Goal: Find specific page/section: Find specific page/section

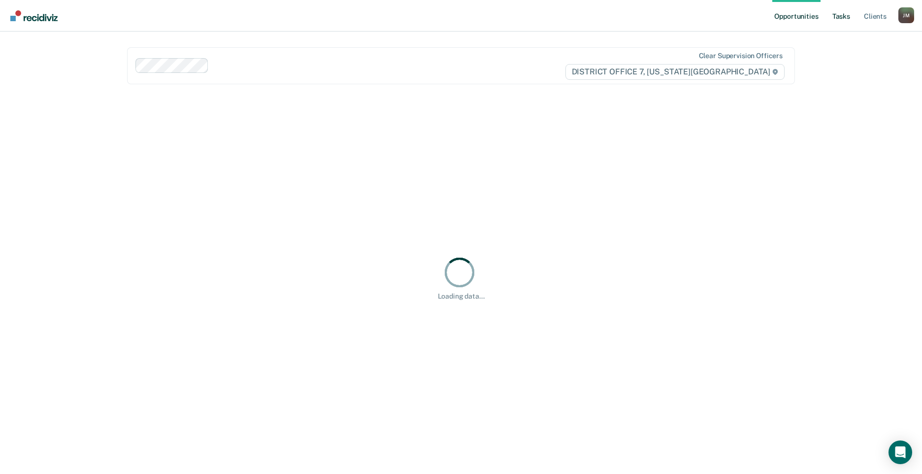
click at [847, 14] on link "Tasks" at bounding box center [841, 16] width 22 height 32
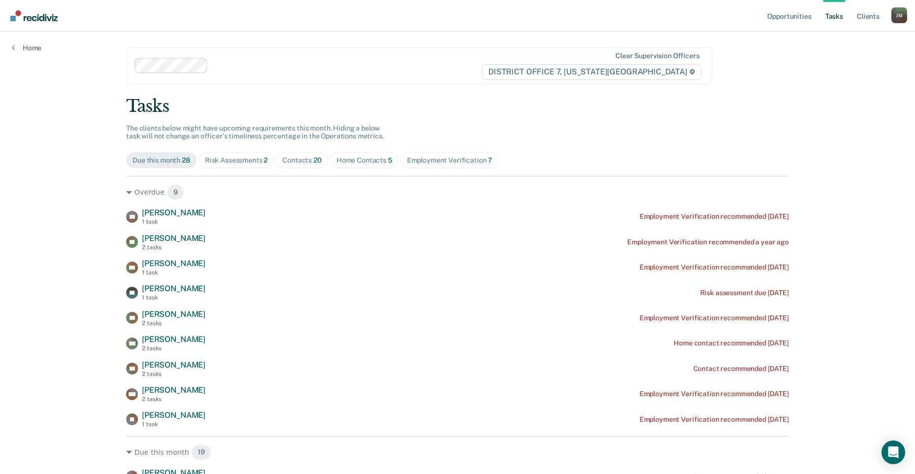
click at [264, 162] on span "2" at bounding box center [265, 160] width 4 height 8
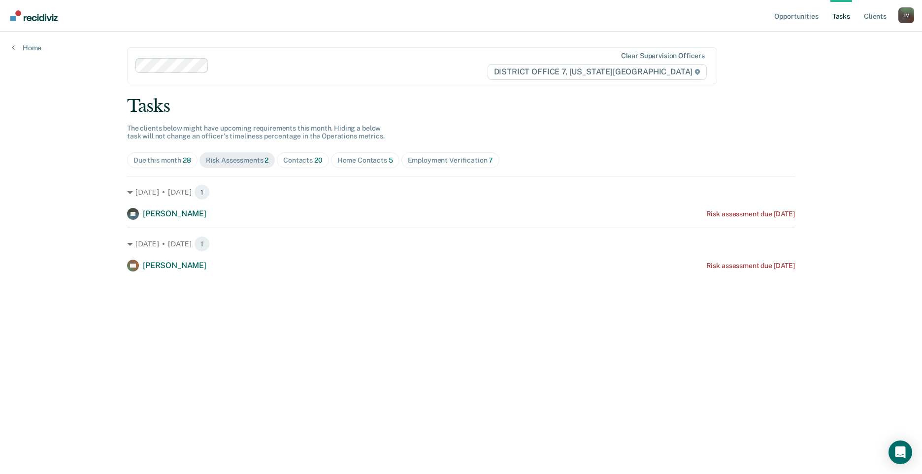
click at [301, 158] on div "Contacts 20" at bounding box center [302, 160] width 39 height 8
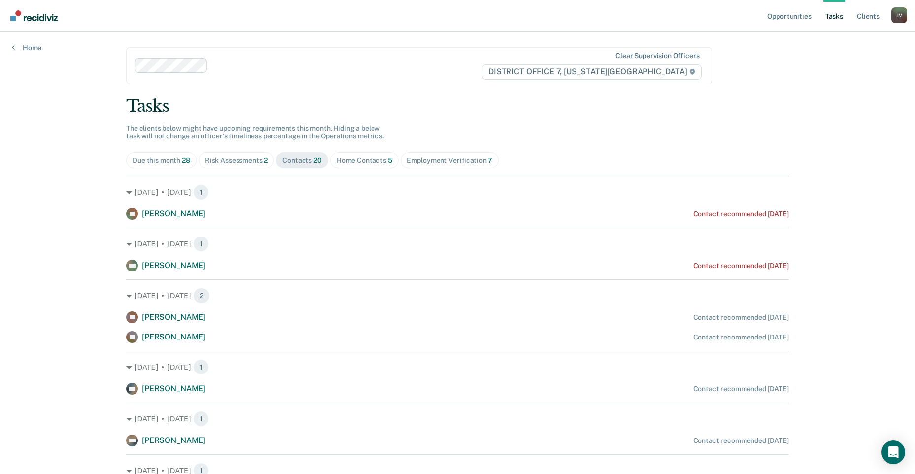
click at [348, 159] on div "Home Contacts 5" at bounding box center [364, 160] width 56 height 8
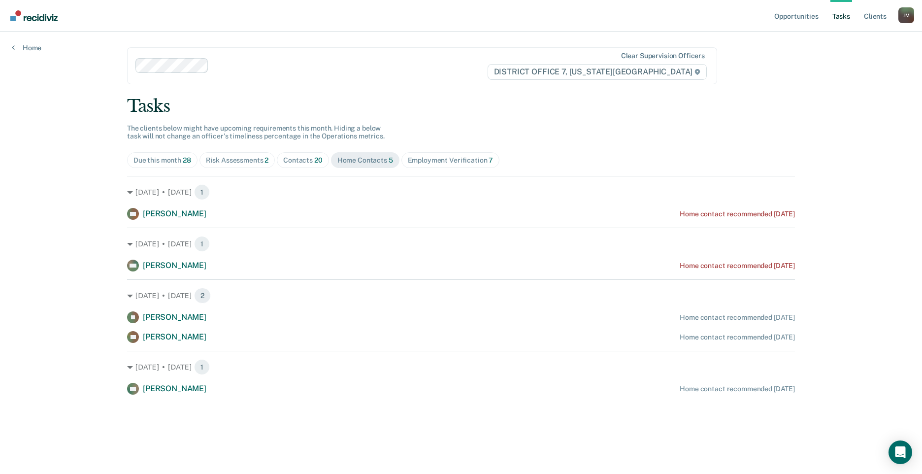
click at [312, 162] on div "Contacts 20" at bounding box center [302, 160] width 39 height 8
